Goal: Book appointment/travel/reservation

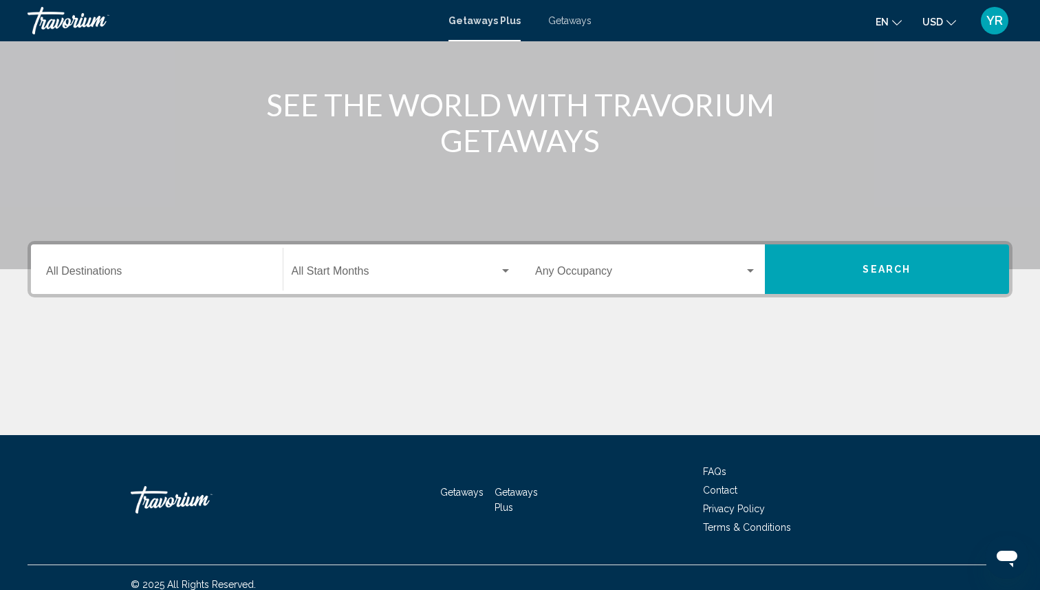
scroll to position [158, 0]
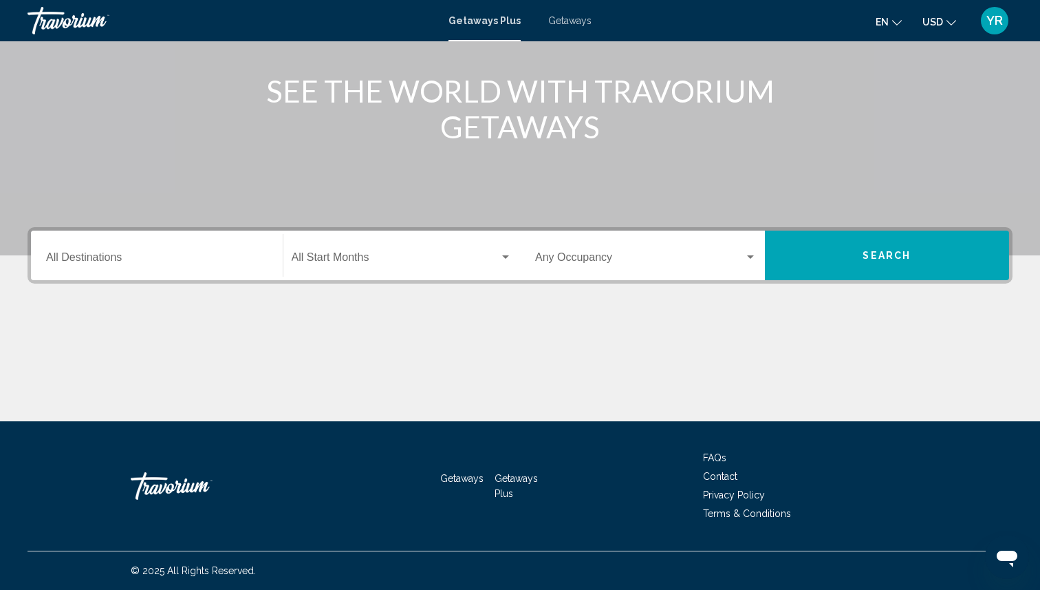
click at [224, 255] on input "Destination All Destinations" at bounding box center [157, 260] width 222 height 12
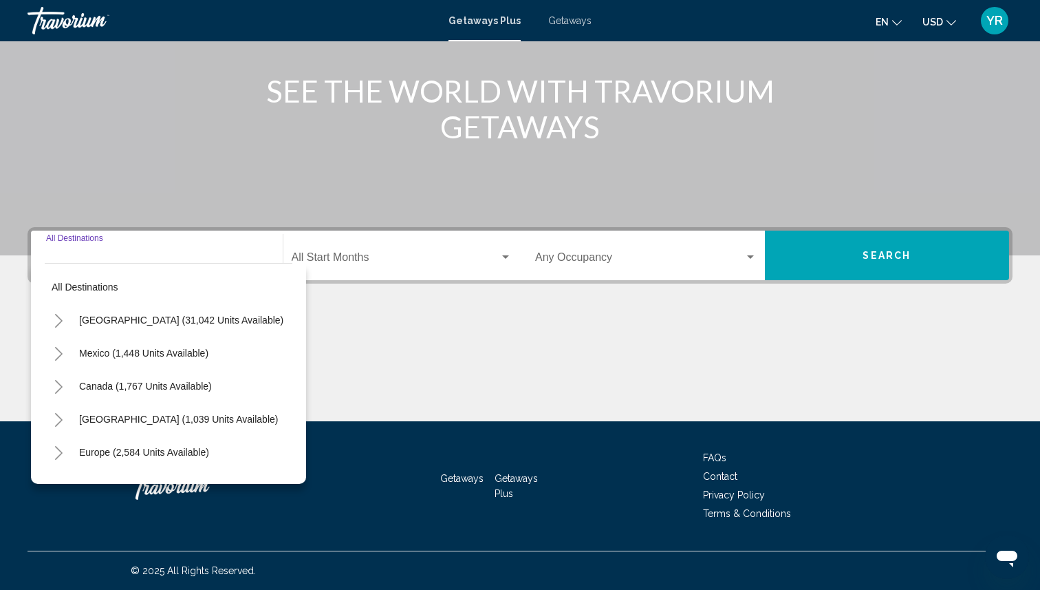
click at [224, 255] on input "Destination All Destinations" at bounding box center [157, 260] width 222 height 12
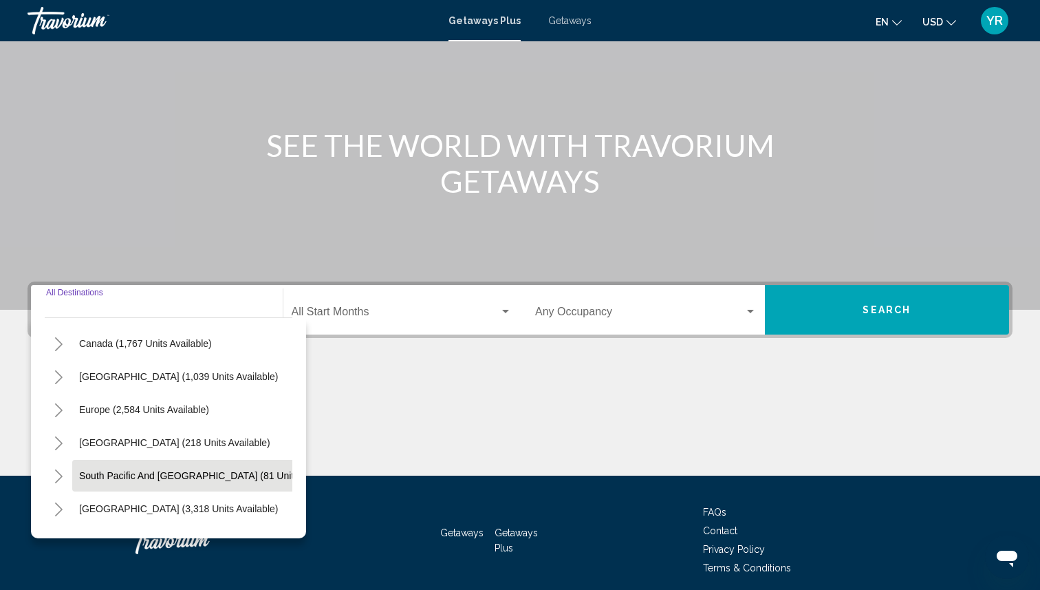
scroll to position [105, 0]
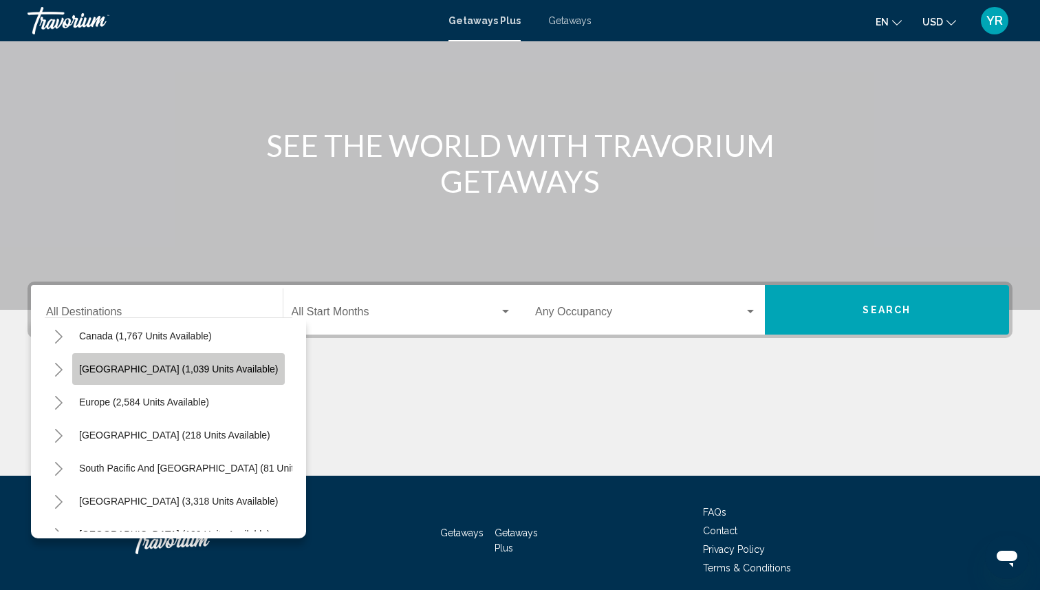
click at [153, 375] on button "[GEOGRAPHIC_DATA] (1,039 units available)" at bounding box center [178, 369] width 213 height 32
type input "**********"
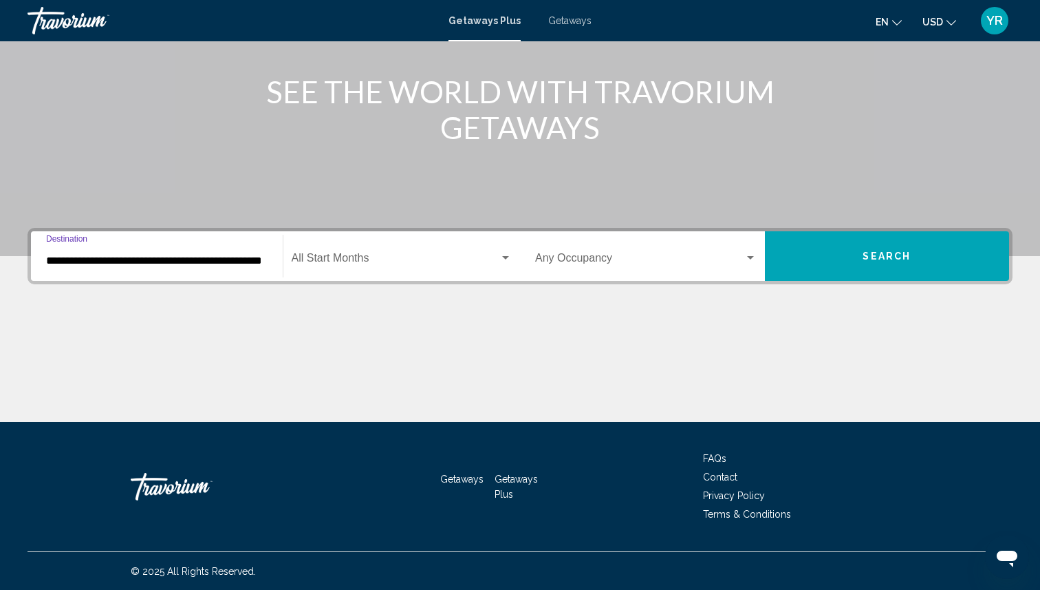
scroll to position [158, 0]
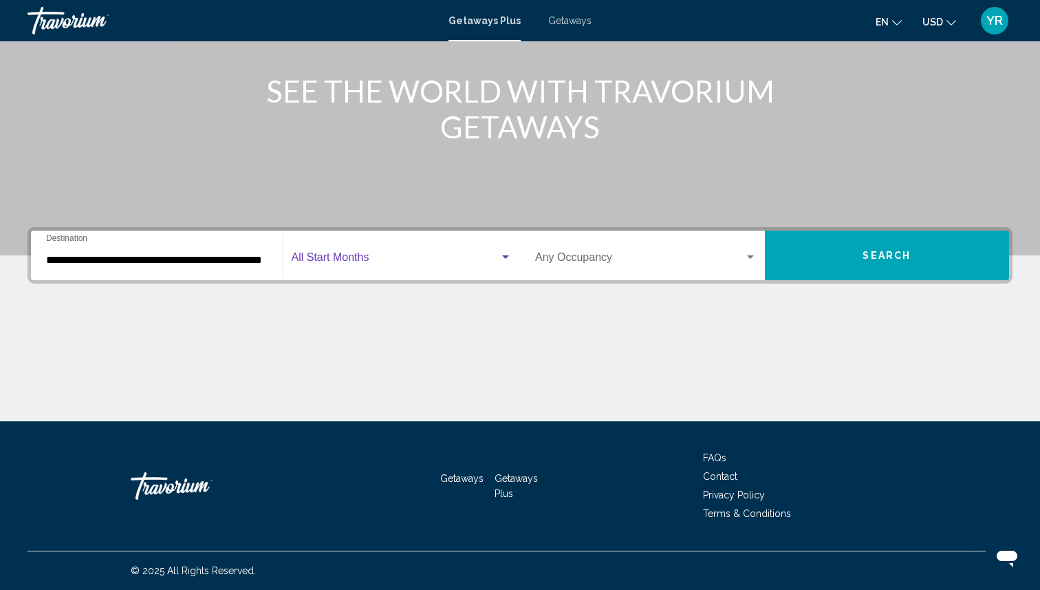
click at [502, 254] on div "Search widget" at bounding box center [506, 257] width 12 height 11
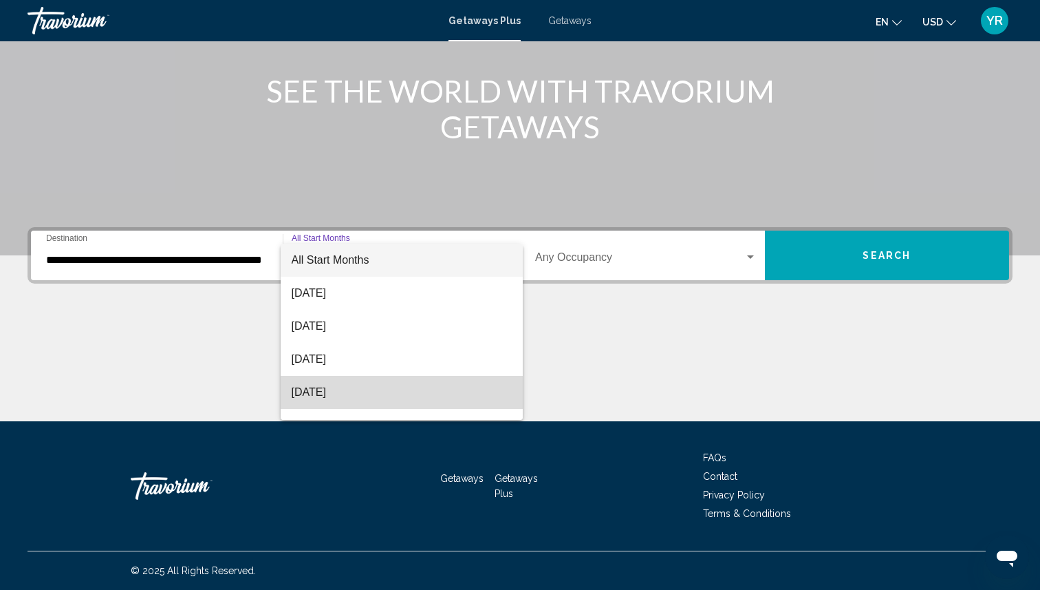
click at [382, 399] on span "[DATE]" at bounding box center [402, 392] width 221 height 33
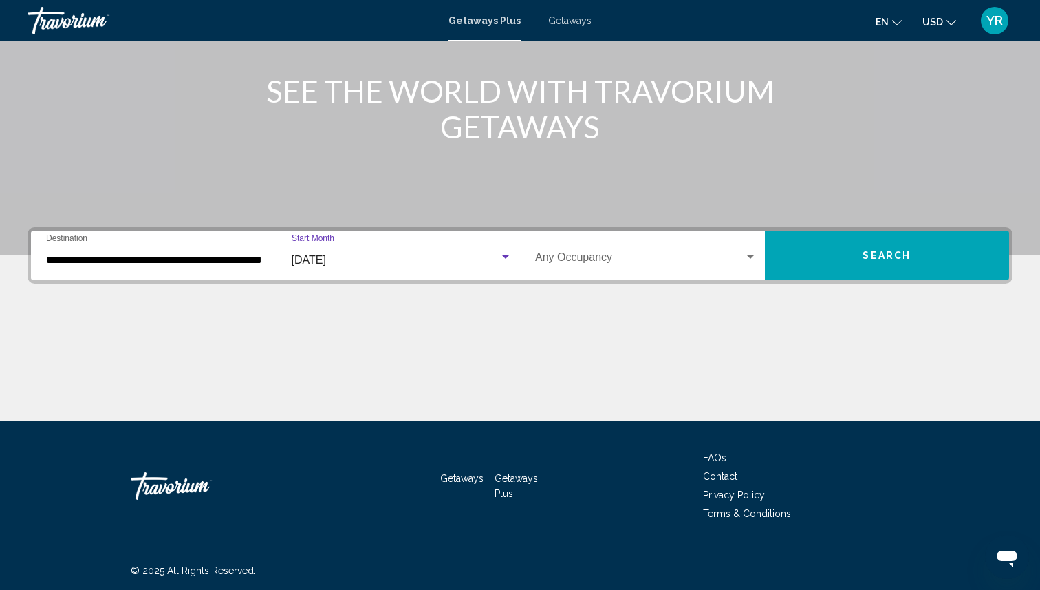
click at [747, 253] on div "Search widget" at bounding box center [751, 257] width 12 height 11
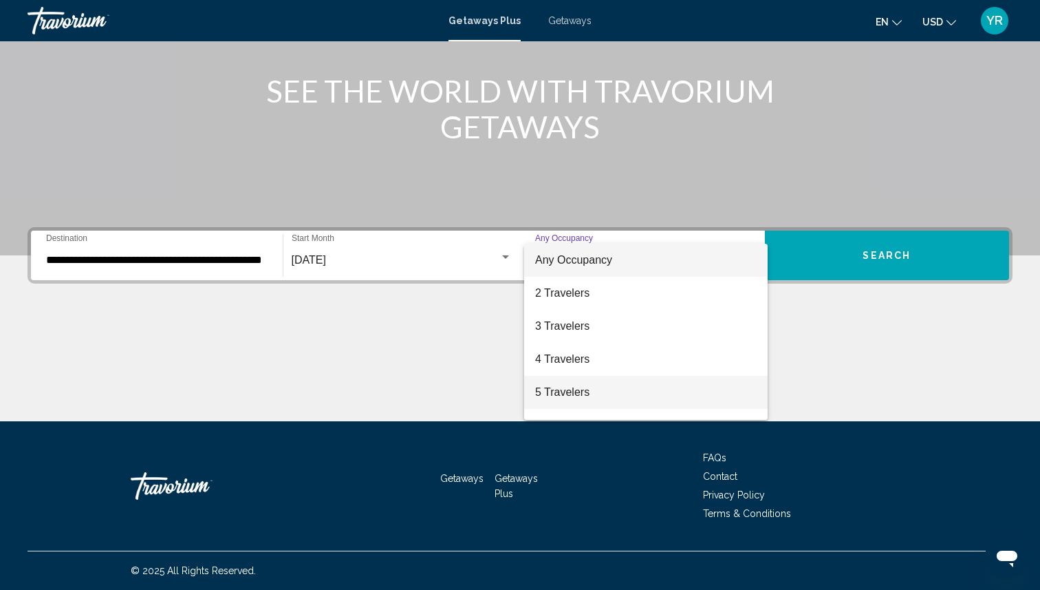
click at [628, 384] on span "5 Travelers" at bounding box center [646, 392] width 222 height 33
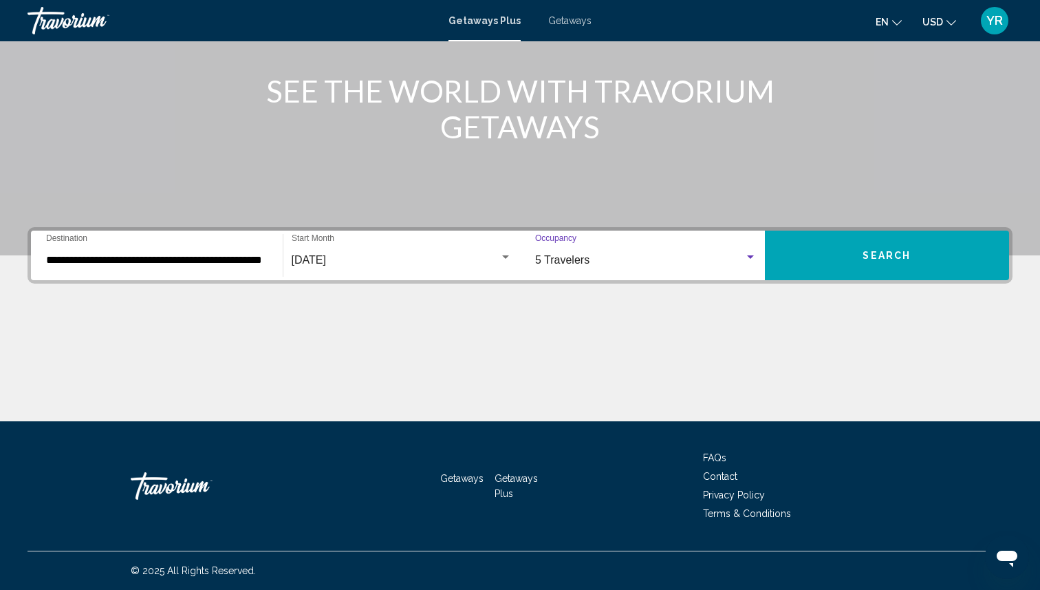
click at [842, 231] on button "Search" at bounding box center [887, 256] width 245 height 50
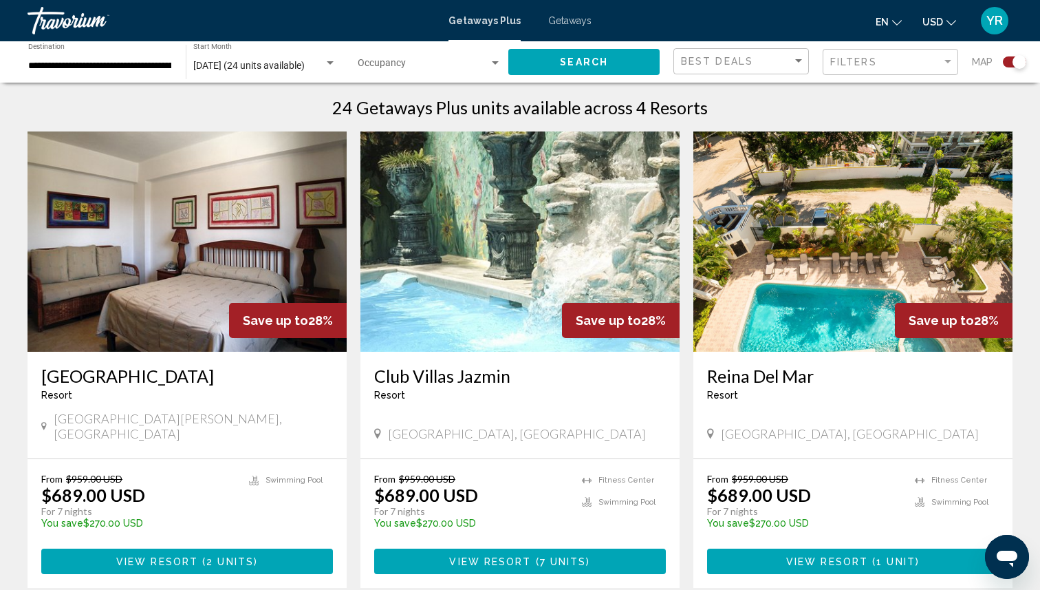
scroll to position [439, 0]
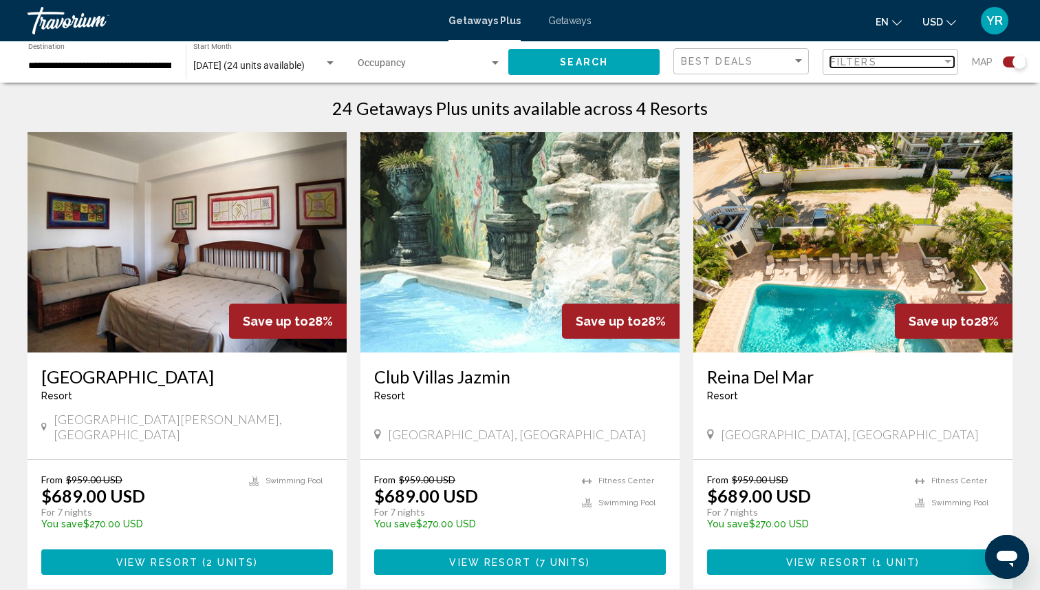
click at [948, 61] on div "Filter" at bounding box center [948, 61] width 7 height 3
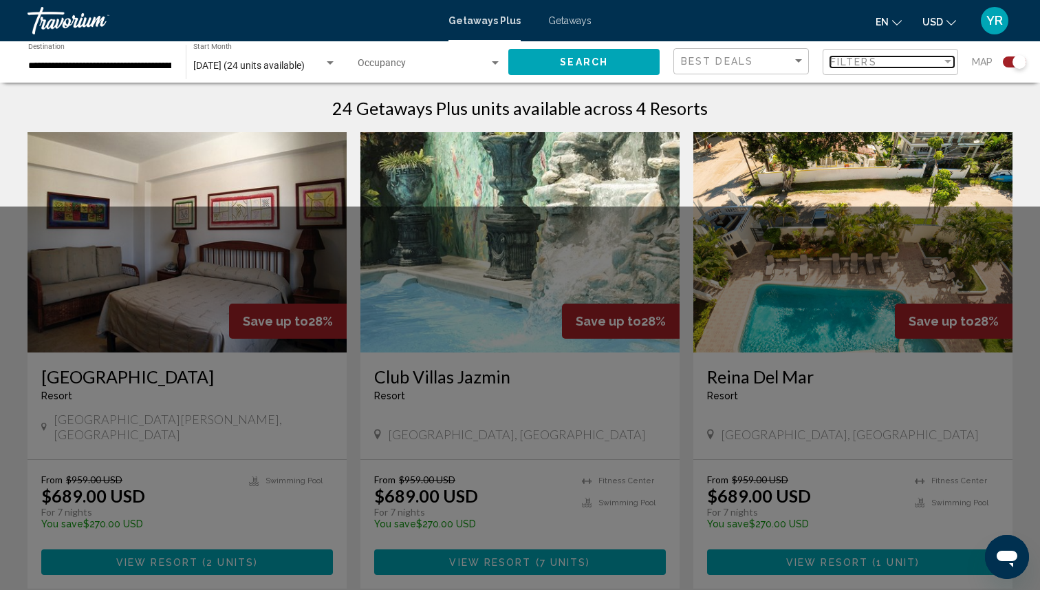
click at [948, 61] on div "Filter" at bounding box center [948, 61] width 7 height 3
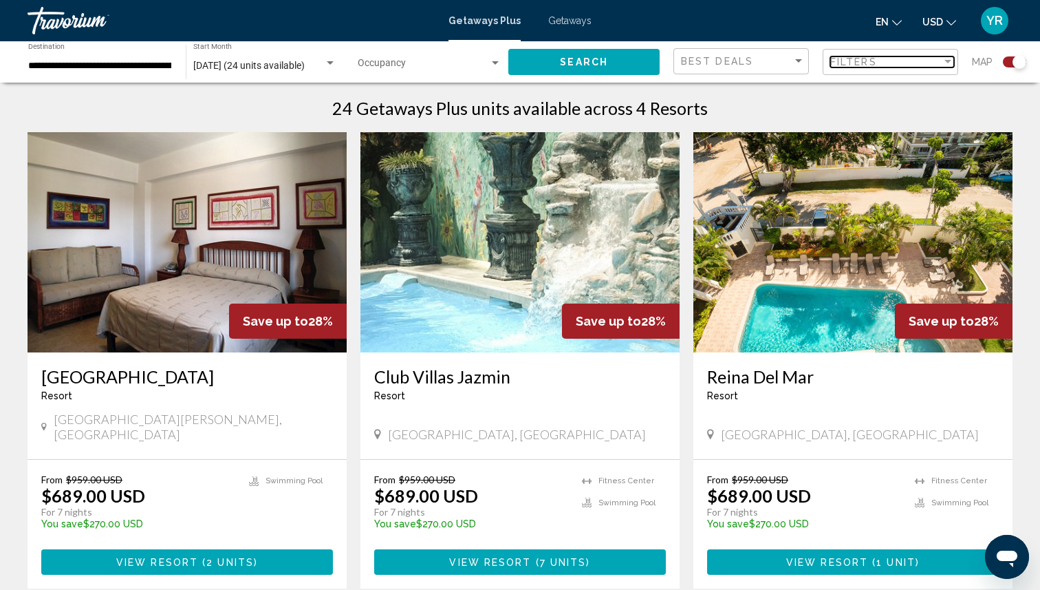
click at [948, 61] on div "Filter" at bounding box center [948, 61] width 7 height 3
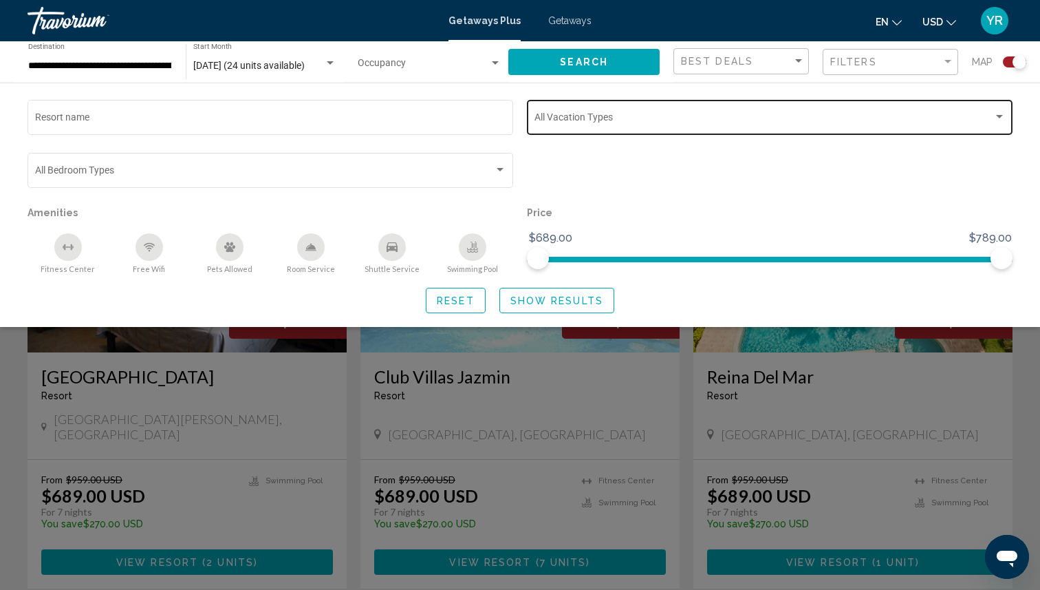
click at [602, 124] on span "Search widget" at bounding box center [764, 119] width 459 height 11
click at [573, 184] on div at bounding box center [520, 295] width 1040 height 590
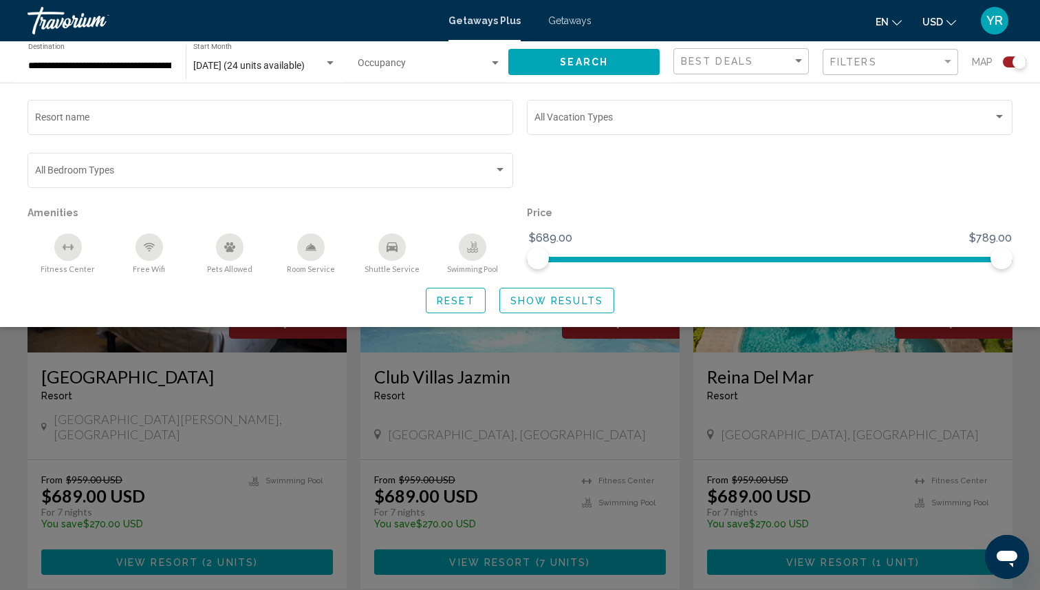
click at [780, 17] on div "en English Español Français Italiano Português русский USD USD ($) MXN (Mex$) C…" at bounding box center [809, 20] width 407 height 29
click at [551, 345] on div "Search widget" at bounding box center [520, 397] width 1040 height 383
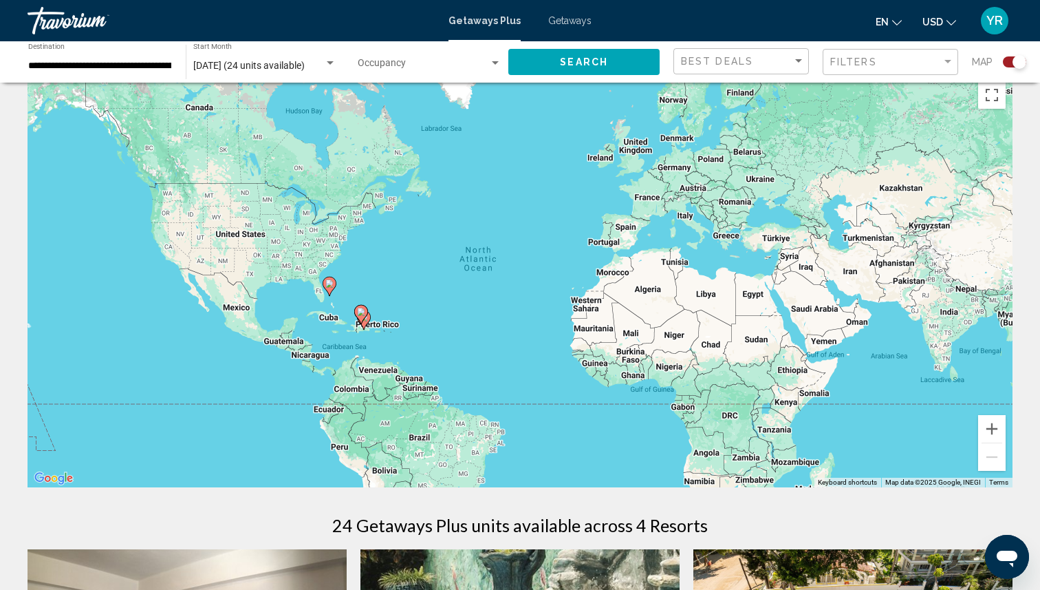
scroll to position [0, 0]
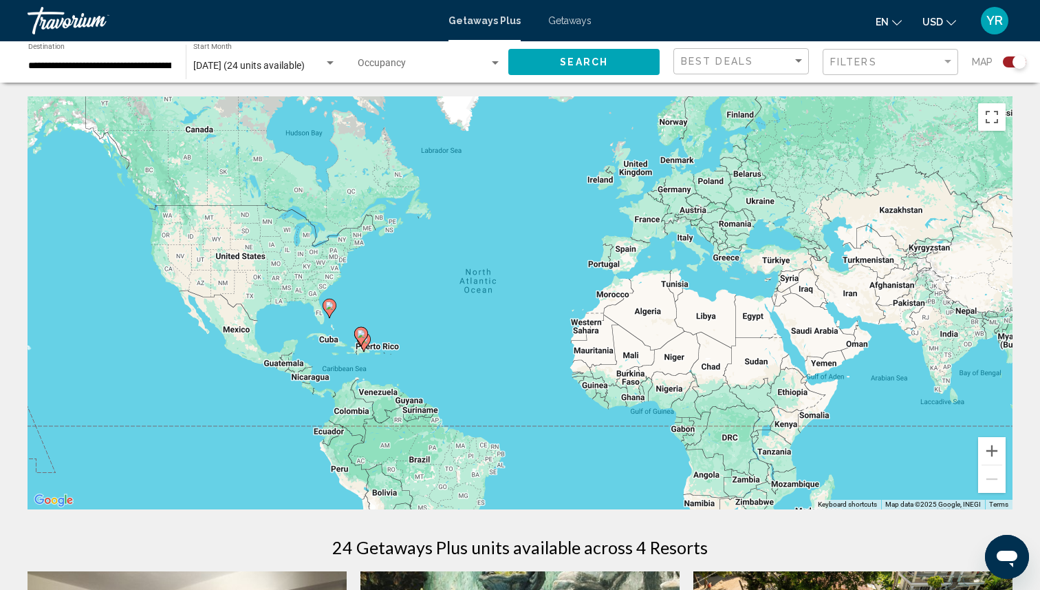
click at [564, 20] on span "Getaways" at bounding box center [569, 20] width 43 height 11
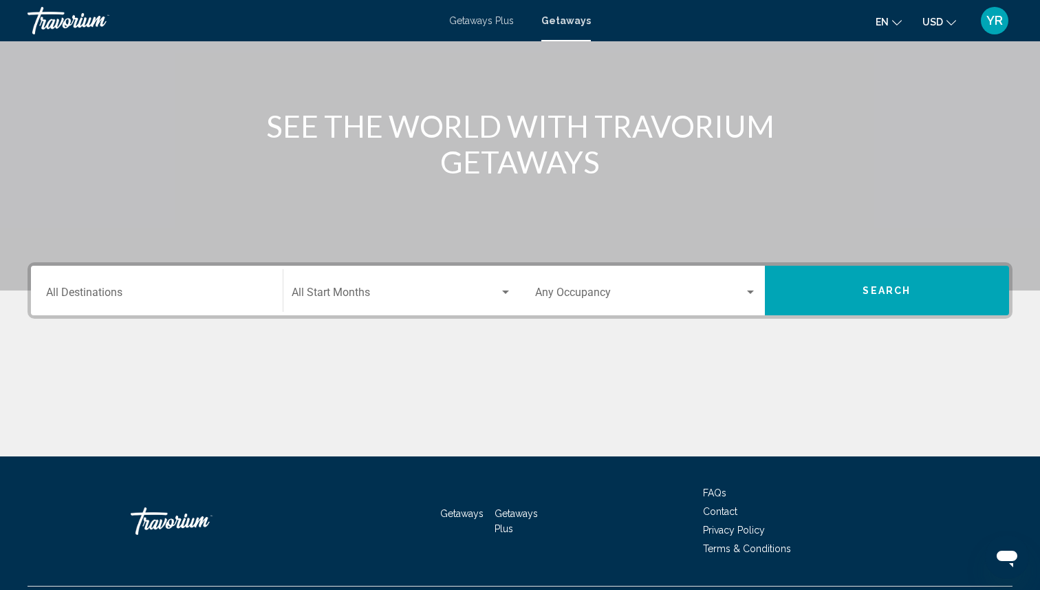
scroll to position [158, 0]
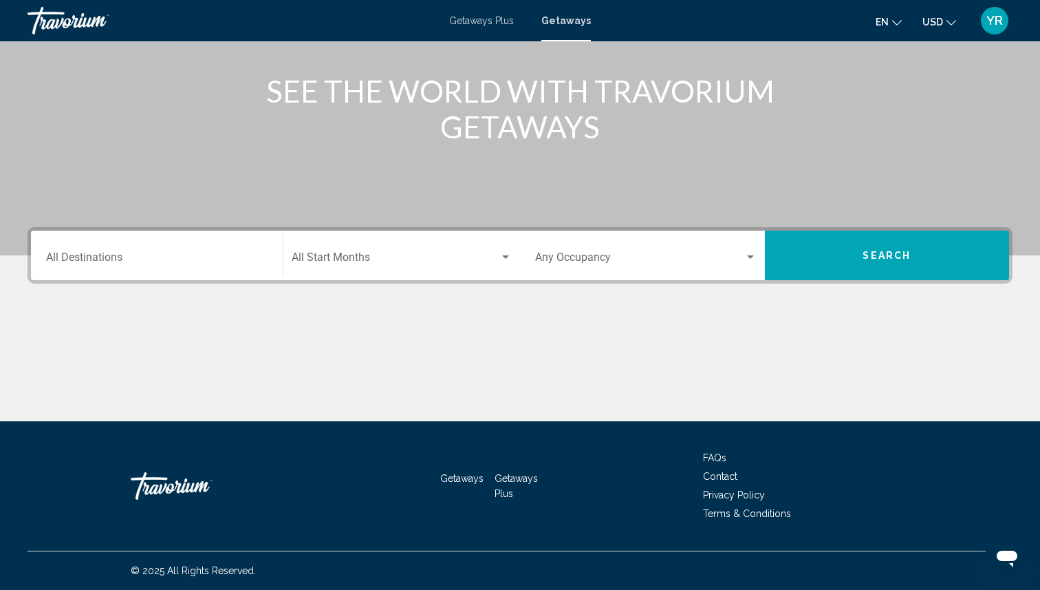
click at [219, 242] on div "Destination All Destinations" at bounding box center [157, 255] width 222 height 43
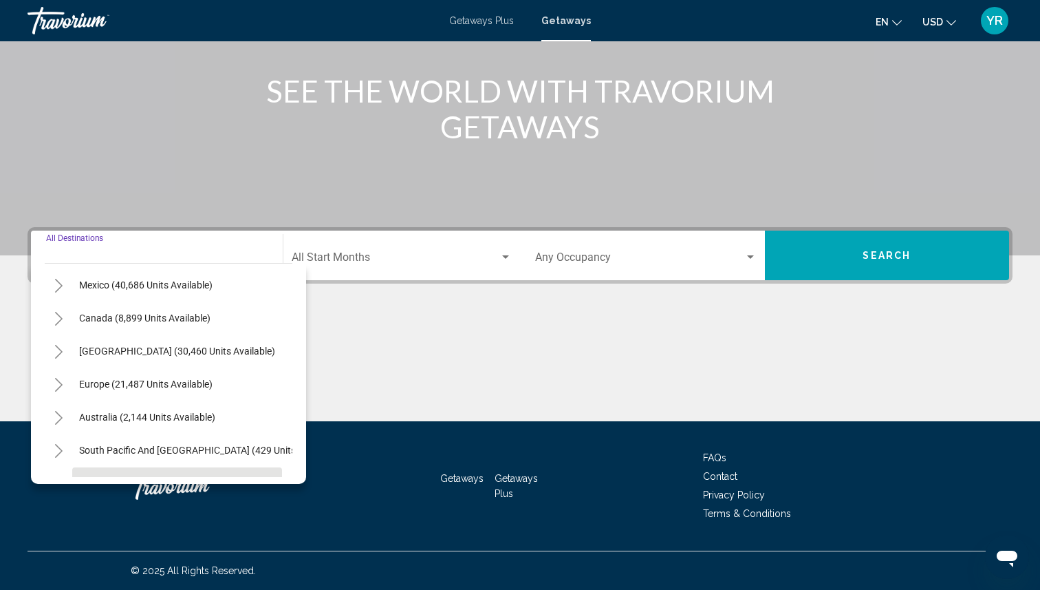
scroll to position [74, 0]
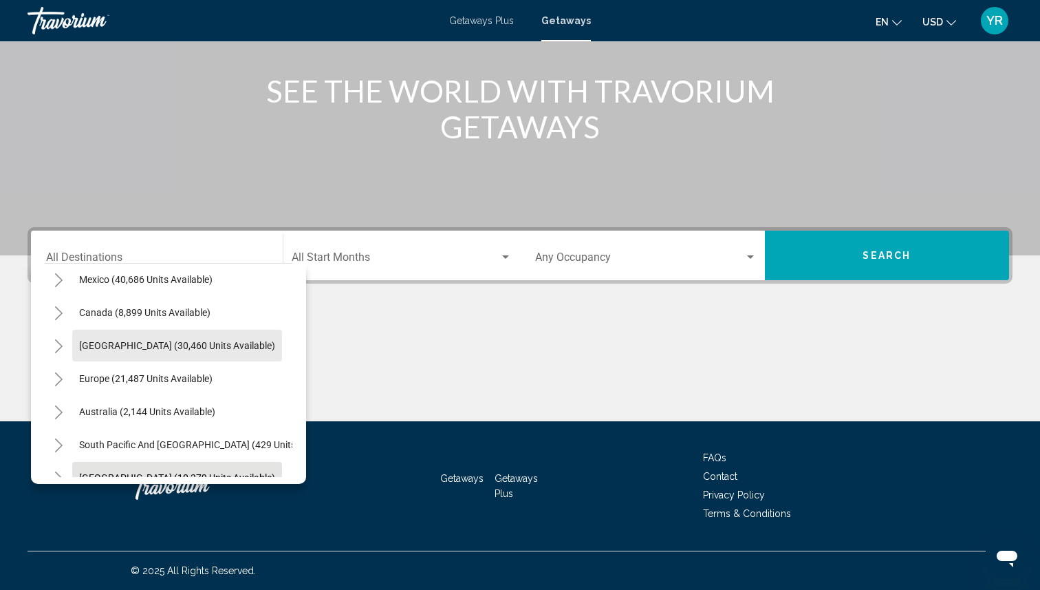
click at [195, 354] on button "[GEOGRAPHIC_DATA] (30,460 units available)" at bounding box center [177, 346] width 210 height 32
type input "**********"
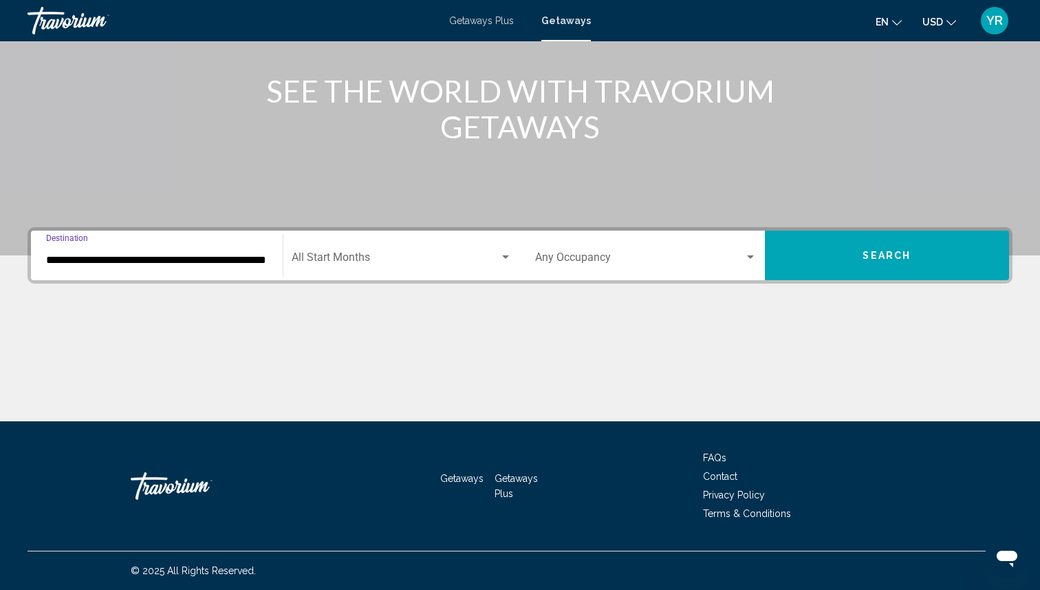
click at [506, 257] on div "Search widget" at bounding box center [505, 256] width 7 height 3
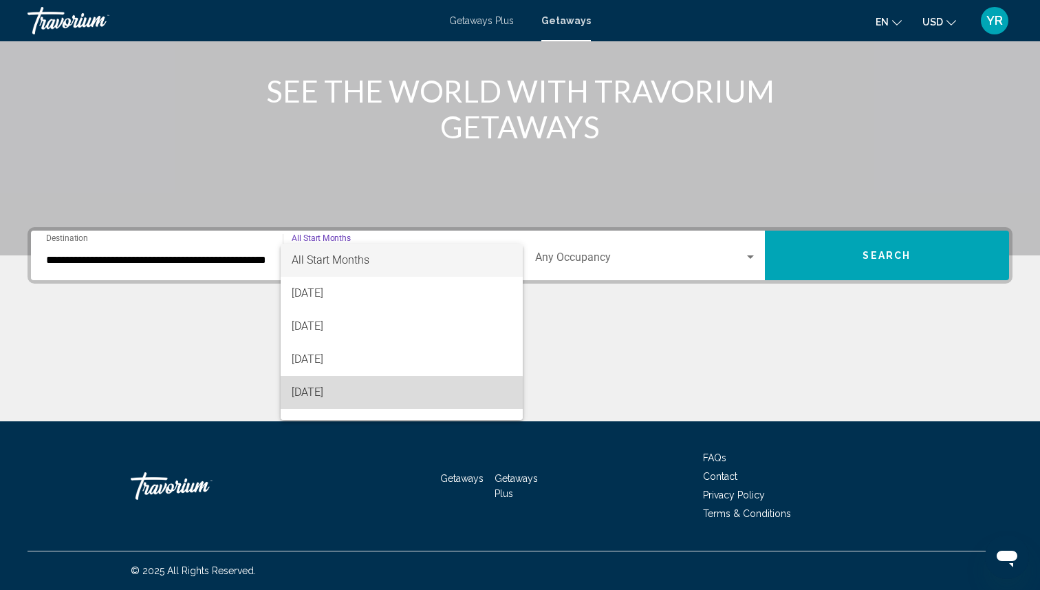
click at [356, 398] on span "[DATE]" at bounding box center [402, 392] width 221 height 33
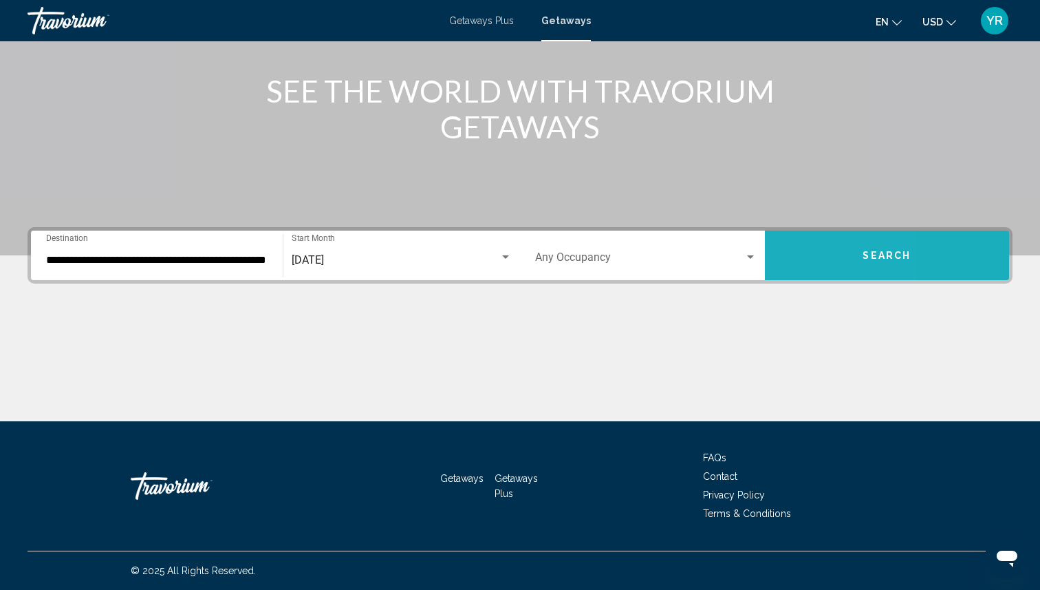
click at [789, 253] on button "Search" at bounding box center [887, 256] width 245 height 50
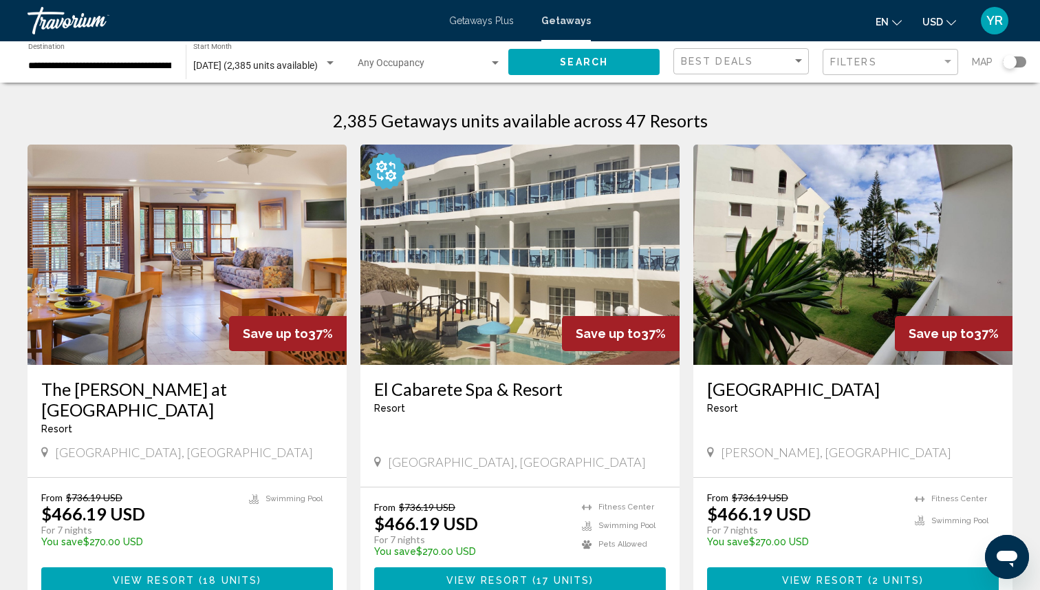
click at [96, 17] on div "Travorium" at bounding box center [97, 21] width 138 height 28
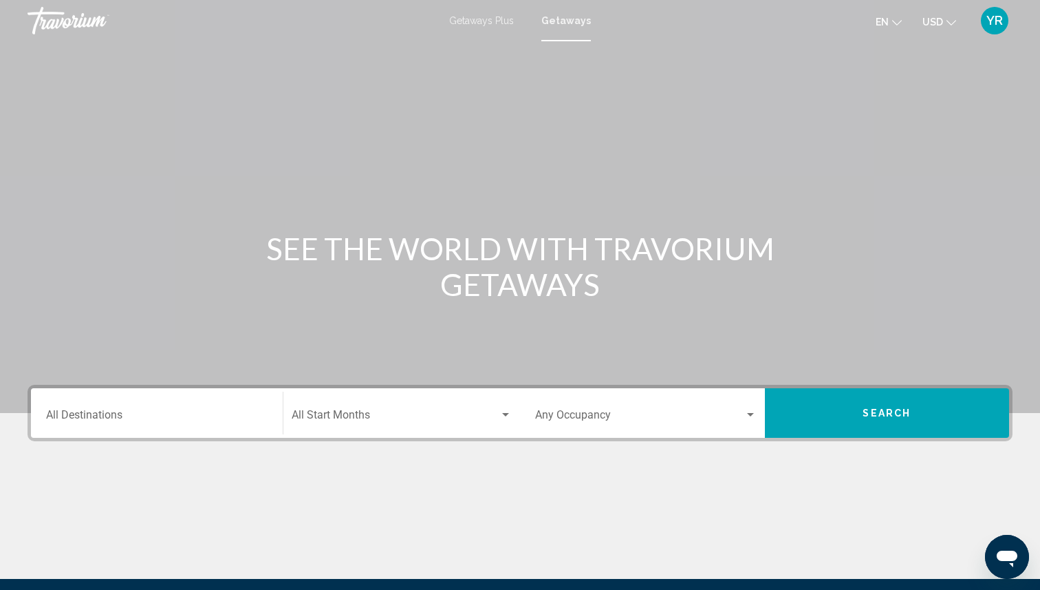
click at [989, 19] on span "YR" at bounding box center [995, 21] width 17 height 14
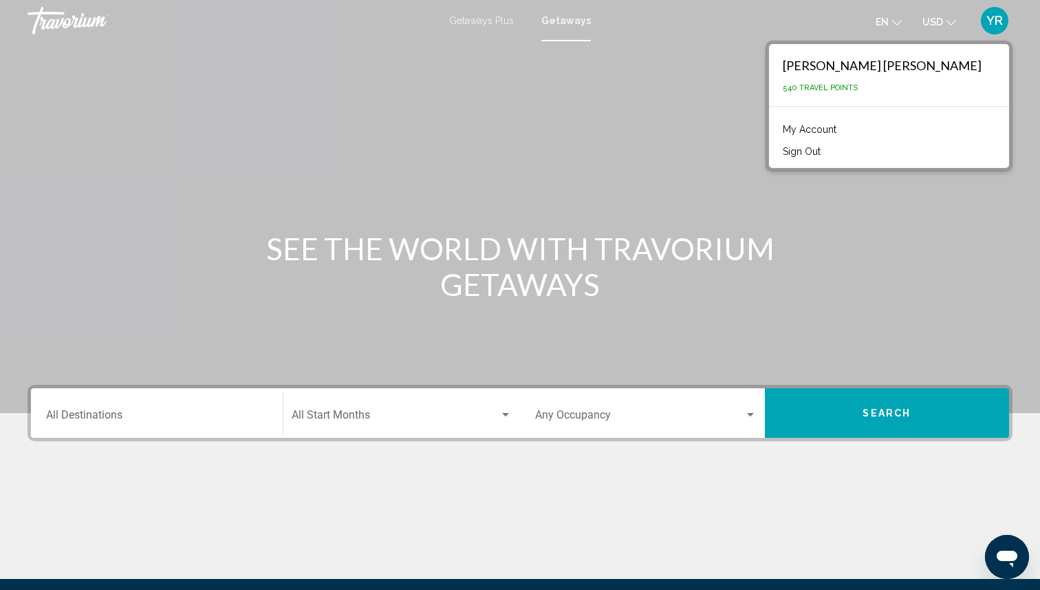
click at [540, 136] on div "Main content" at bounding box center [520, 206] width 1040 height 413
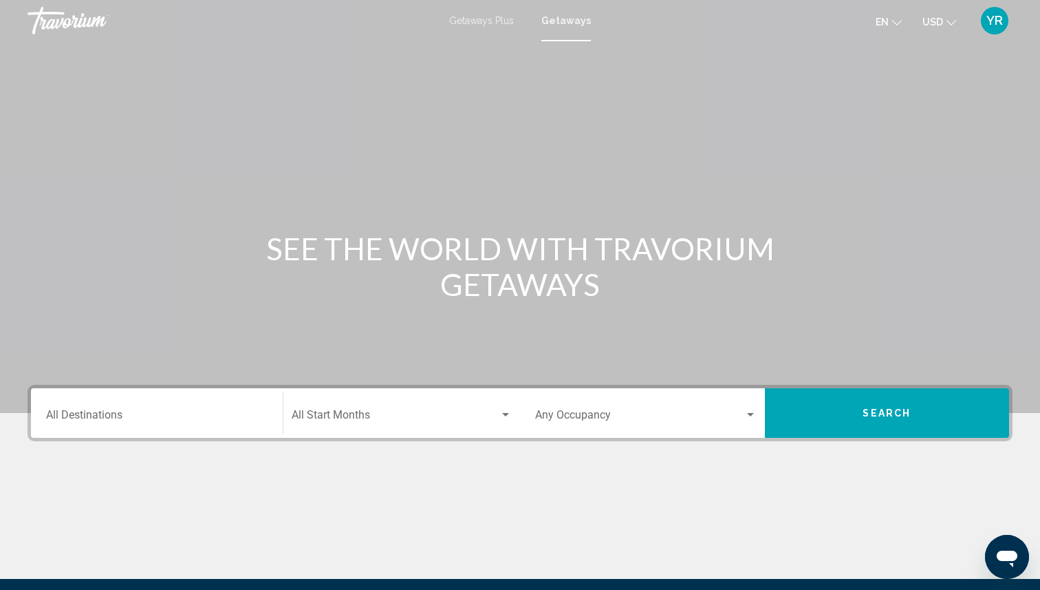
click at [80, 21] on div "Travorium" at bounding box center [97, 21] width 138 height 28
